Goal: Task Accomplishment & Management: Complete application form

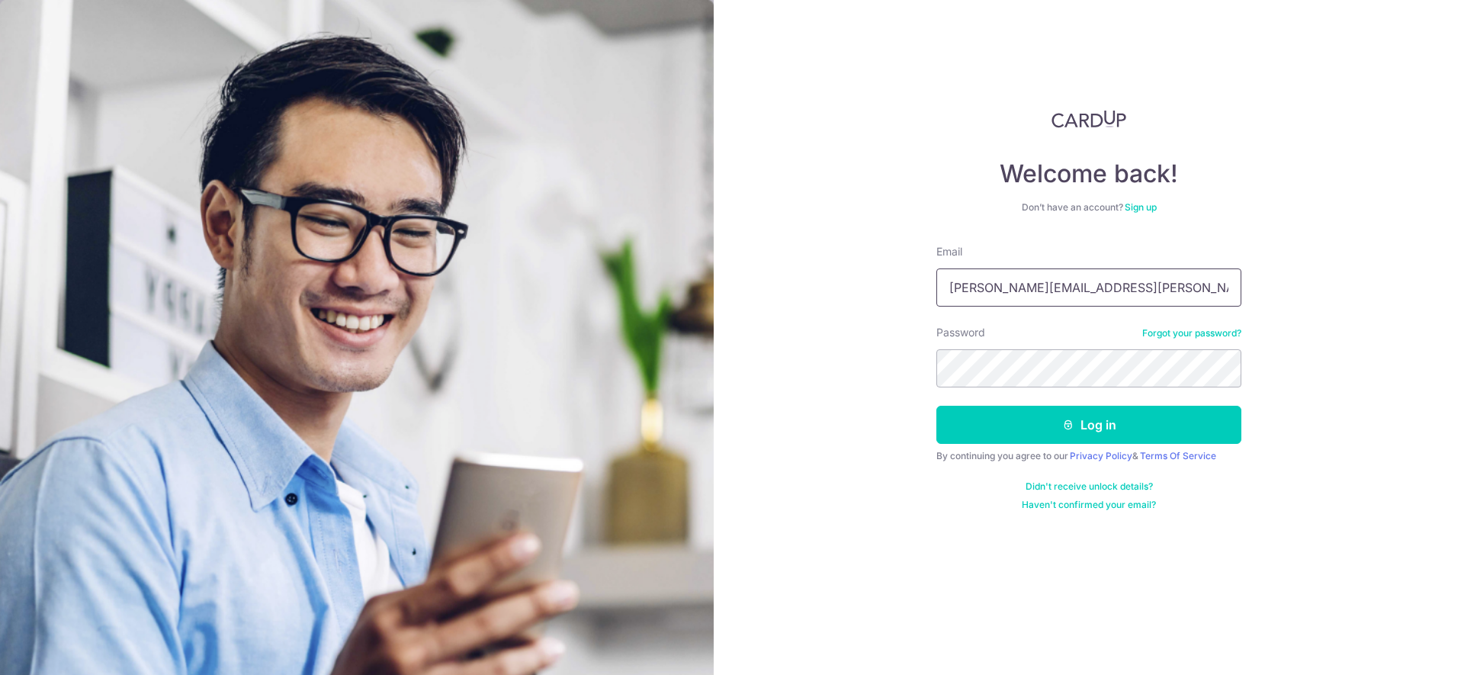
click at [1169, 282] on input "jared.yeo@globalcitizenshipinstitute.sg" at bounding box center [1088, 287] width 305 height 38
type input "[PERSON_NAME][EMAIL_ADDRESS][PERSON_NAME][DOMAIN_NAME]"
click at [1081, 428] on button "Log in" at bounding box center [1088, 425] width 305 height 38
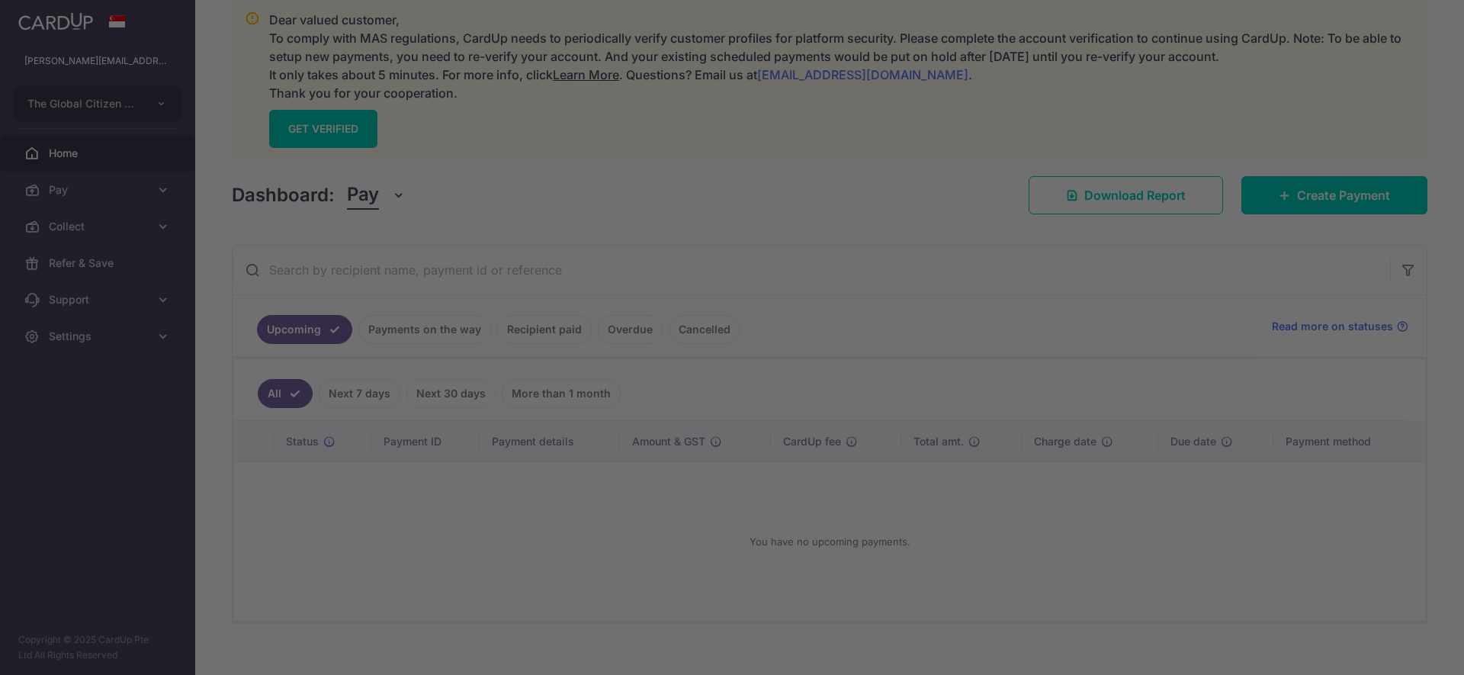
scroll to position [220, 0]
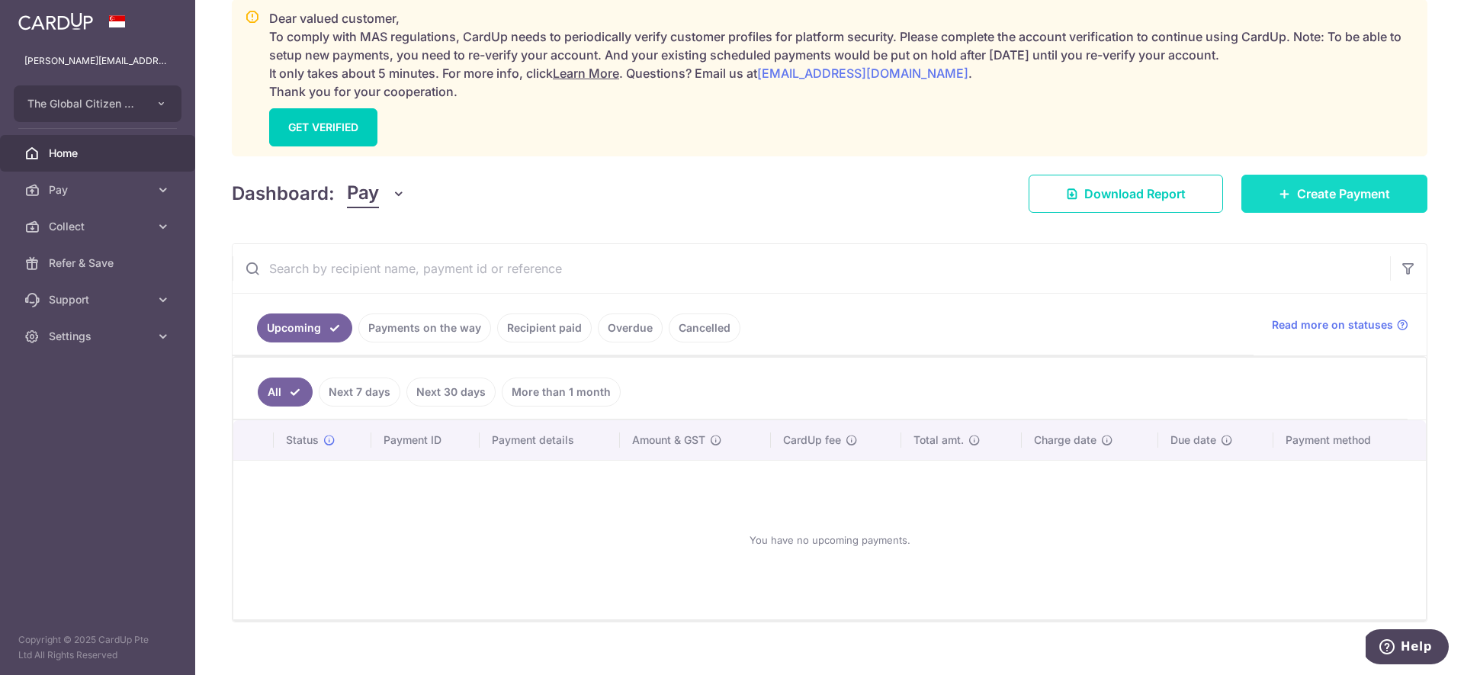
click at [1308, 197] on span "Create Payment" at bounding box center [1343, 194] width 93 height 18
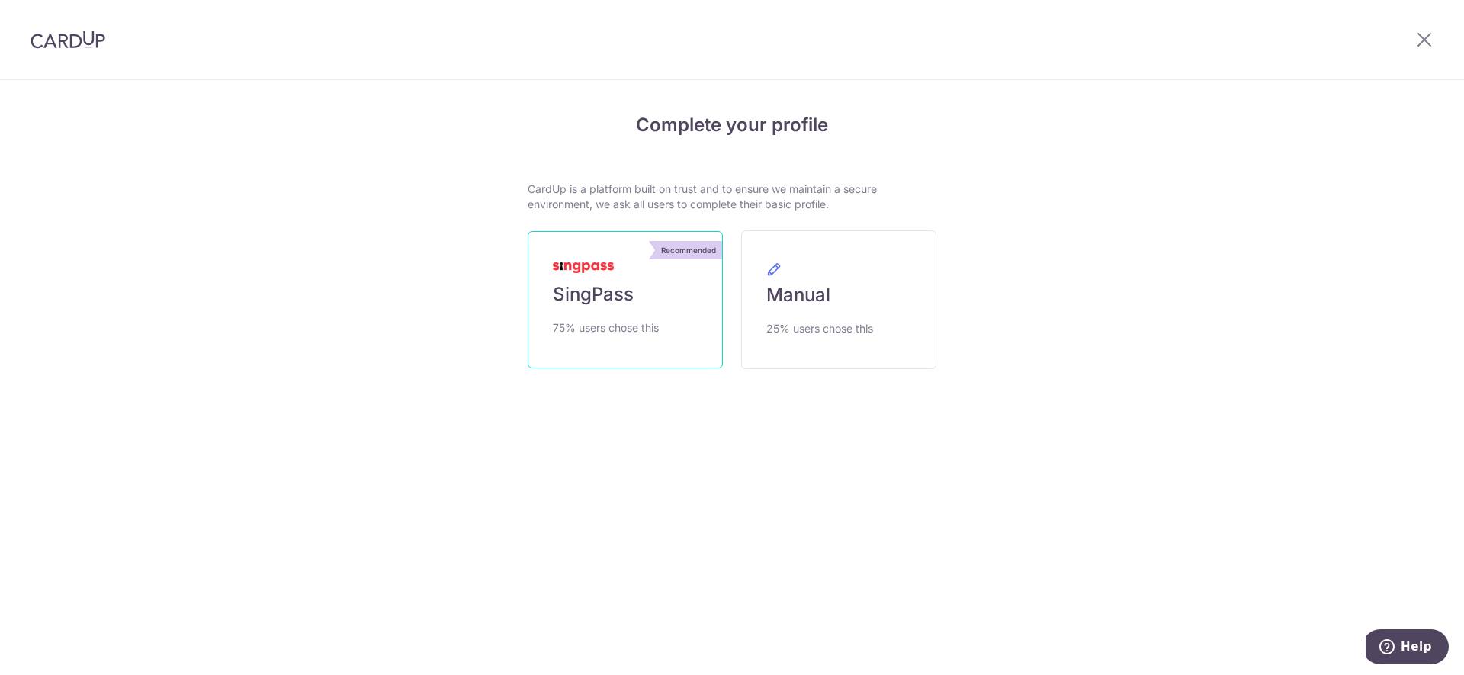
click at [606, 319] on span "75% users chose this" at bounding box center [606, 328] width 106 height 18
